Goal: Navigation & Orientation: Understand site structure

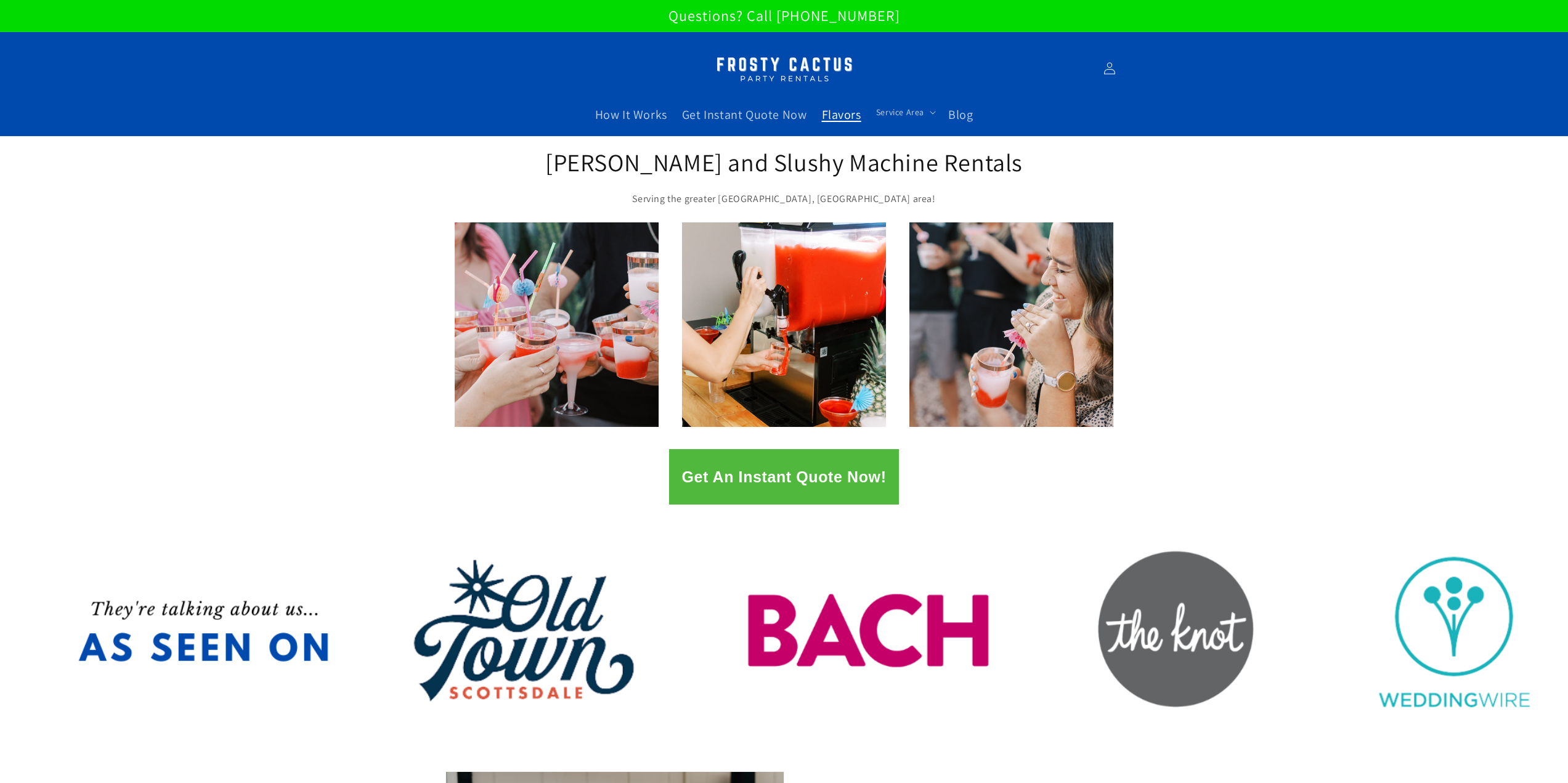
click at [847, 115] on span "Flavors" at bounding box center [842, 114] width 39 height 16
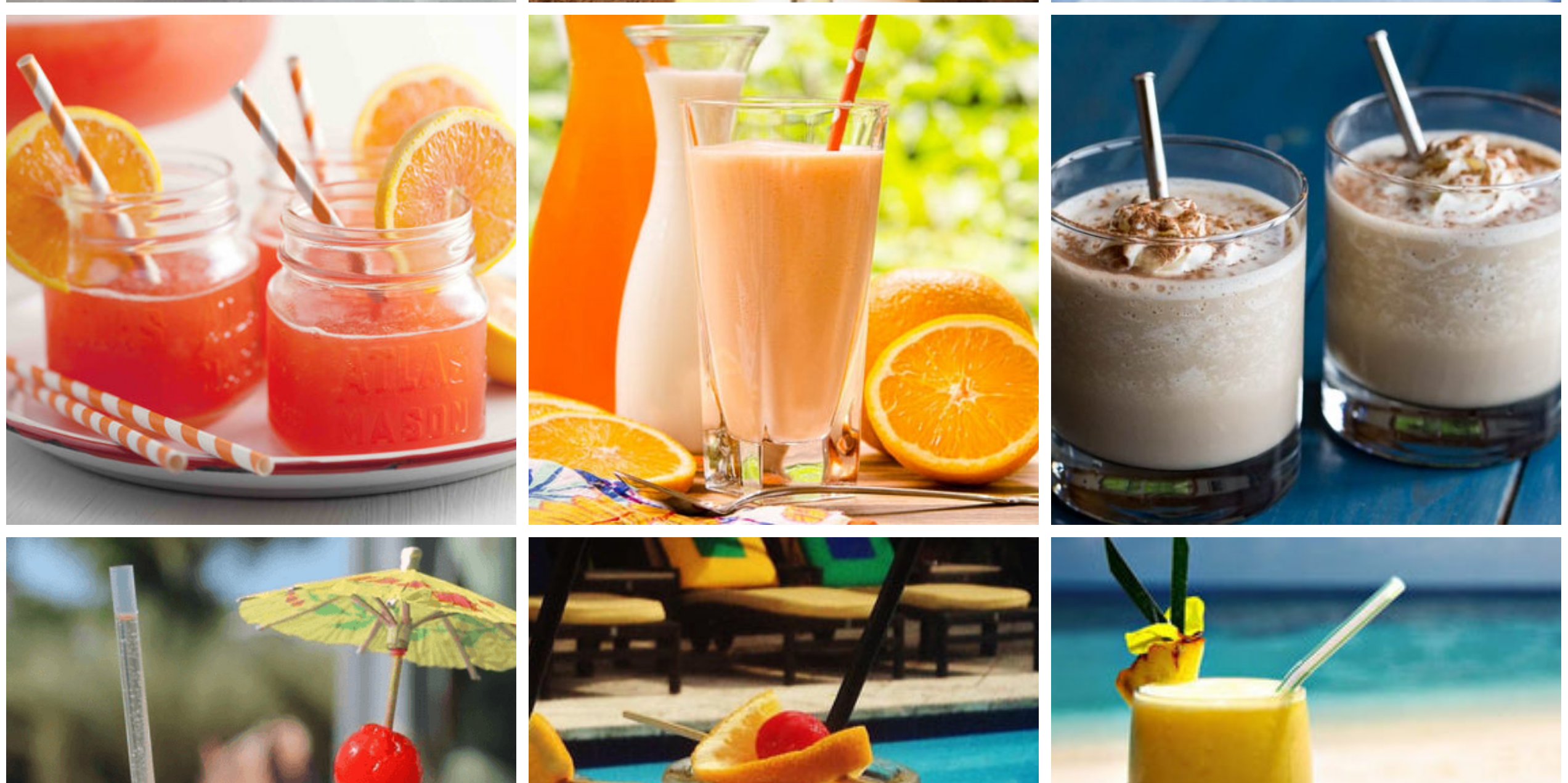
scroll to position [2957, 0]
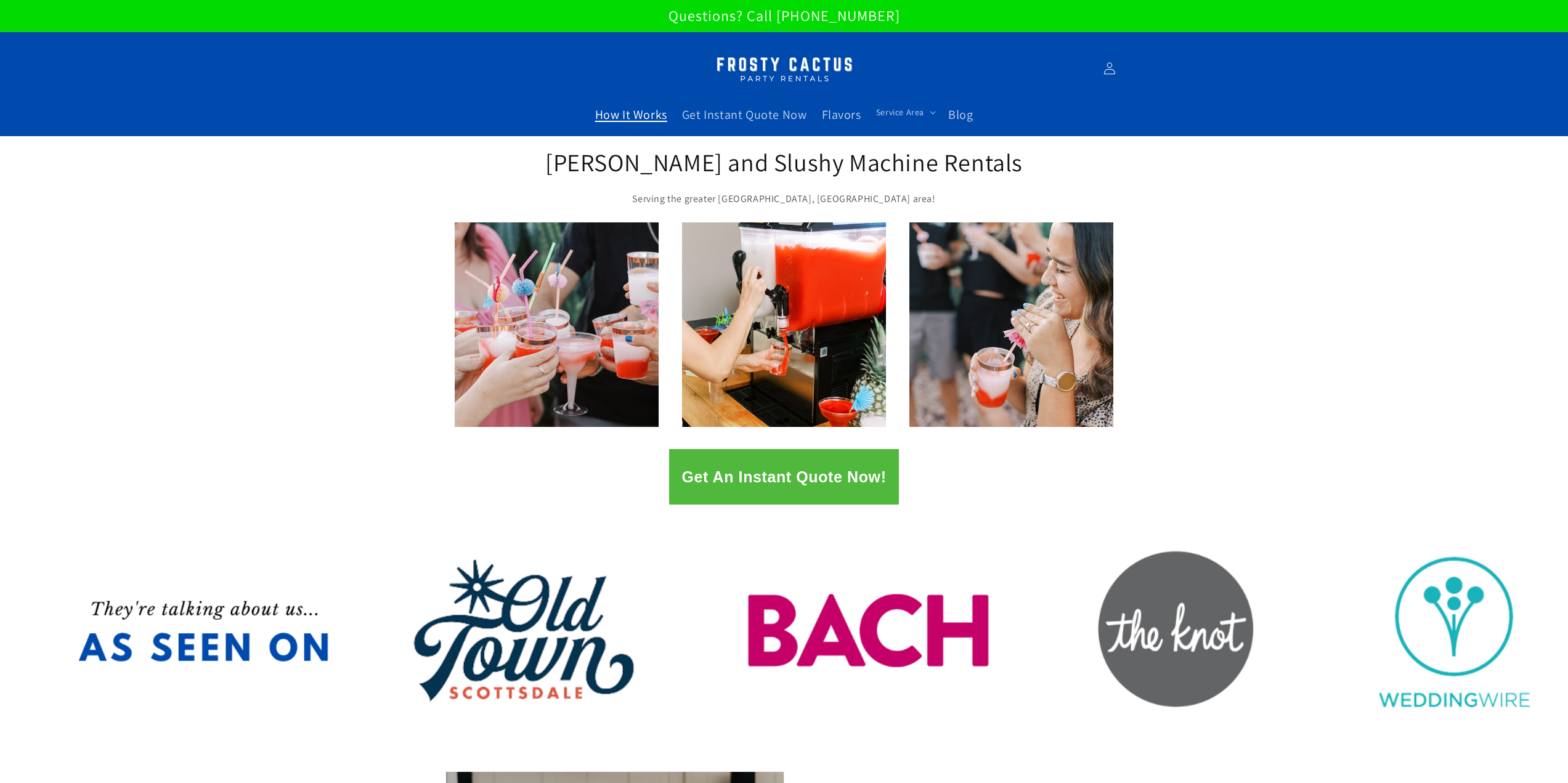
click at [637, 118] on span "How It Works" at bounding box center [631, 114] width 72 height 16
